Goal: Task Accomplishment & Management: Use online tool/utility

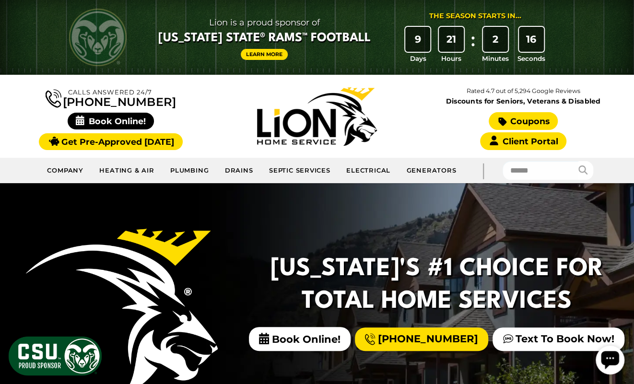
click at [531, 117] on link "Coupons" at bounding box center [523, 121] width 69 height 18
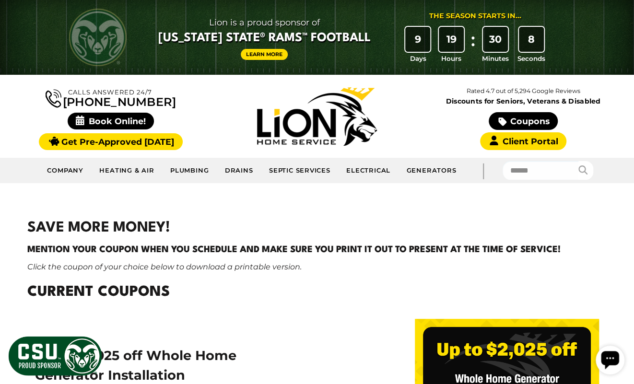
click at [299, 121] on img at bounding box center [317, 116] width 120 height 59
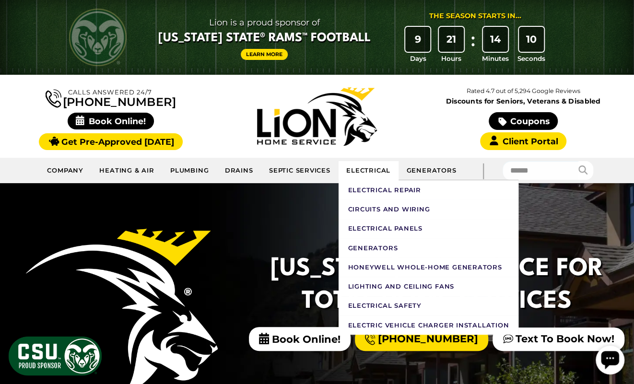
click at [364, 171] on link "Electrical" at bounding box center [369, 170] width 60 height 19
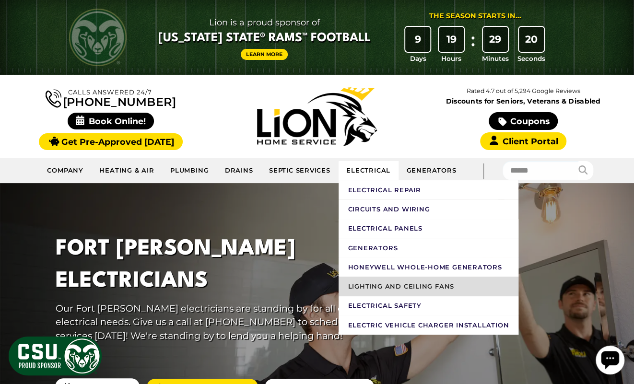
click at [392, 290] on link "Lighting And Ceiling Fans" at bounding box center [429, 286] width 180 height 19
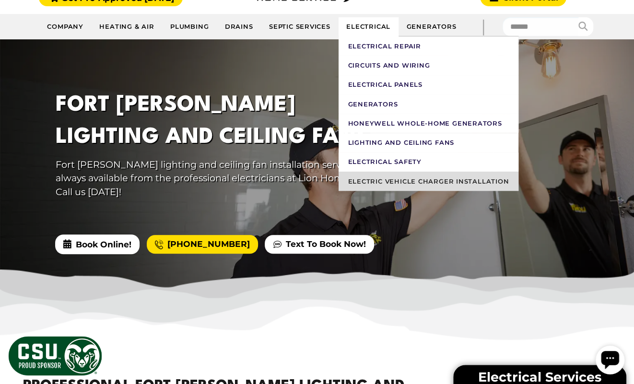
scroll to position [150, 0]
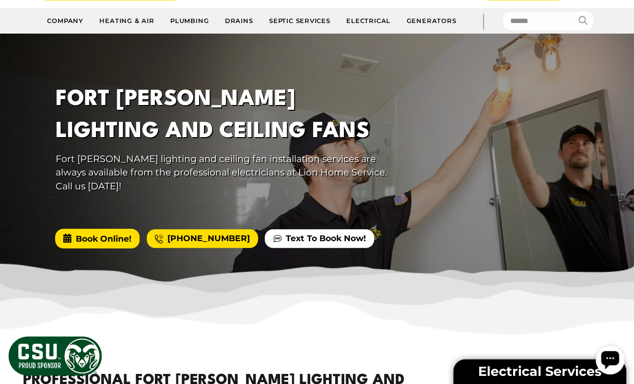
click at [102, 229] on span "Book Online!" at bounding box center [97, 238] width 84 height 19
